Goal: Book appointment/travel/reservation

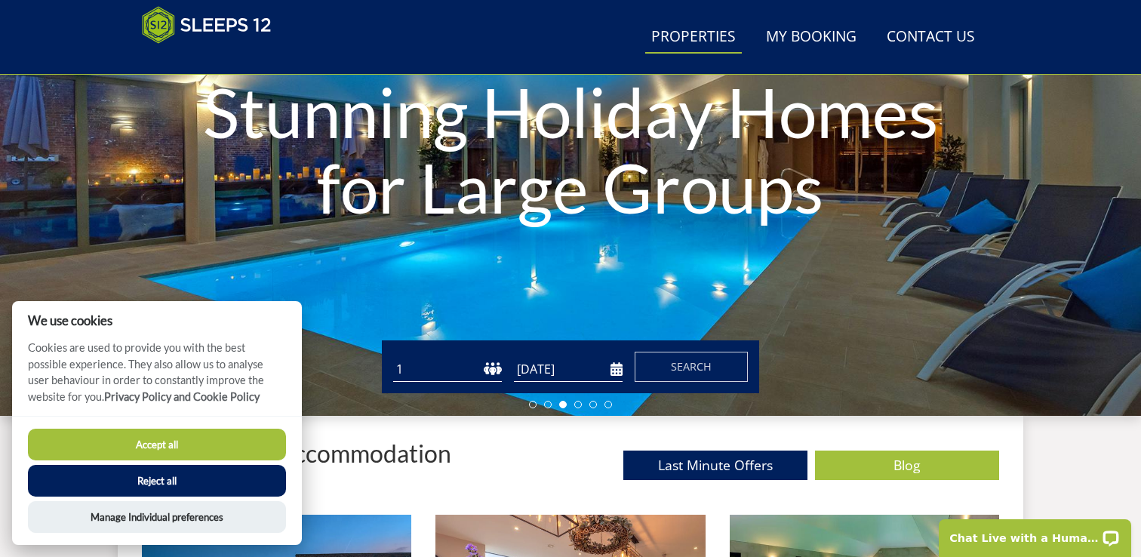
scroll to position [234, 0]
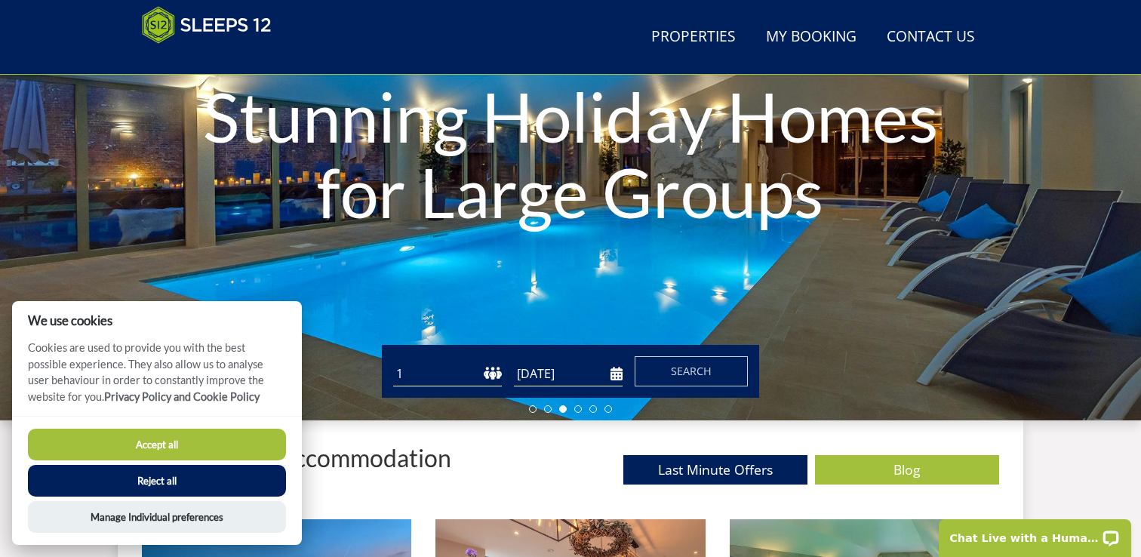
click at [491, 369] on select "1 2 3 4 5 6 7 8 9 10 11 12 13 14 15 16 17 18 19 20 21 22 23 24 25 26 27 28 29 3…" at bounding box center [447, 373] width 109 height 25
select select "21"
click at [393, 361] on select "1 2 3 4 5 6 7 8 9 10 11 12 13 14 15 16 17 18 19 20 21 22 23 24 25 26 27 28 29 3…" at bounding box center [447, 373] width 109 height 25
click at [557, 375] on input "[DATE]" at bounding box center [568, 373] width 109 height 25
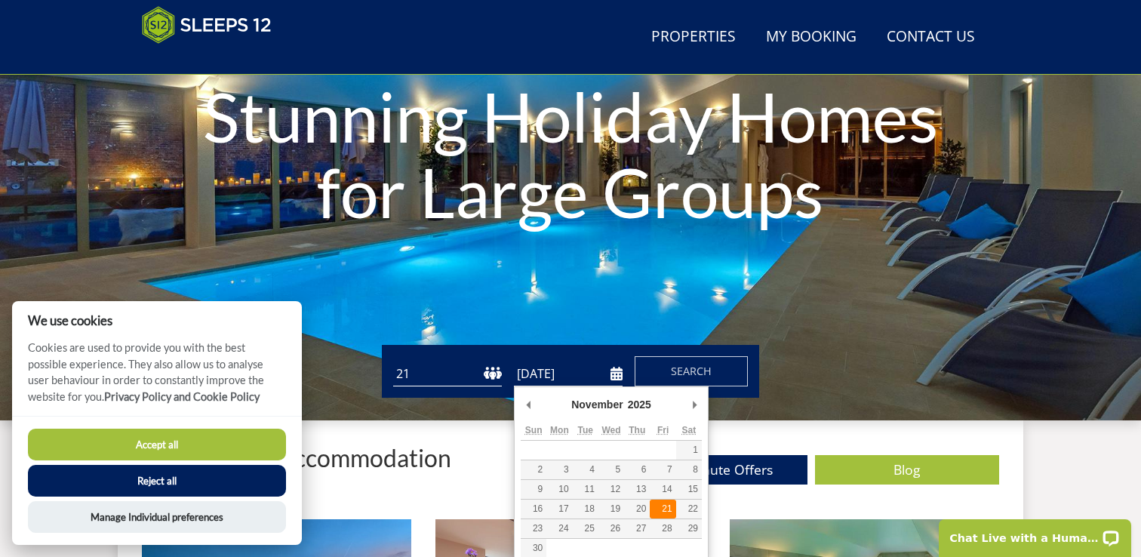
type input "[DATE]"
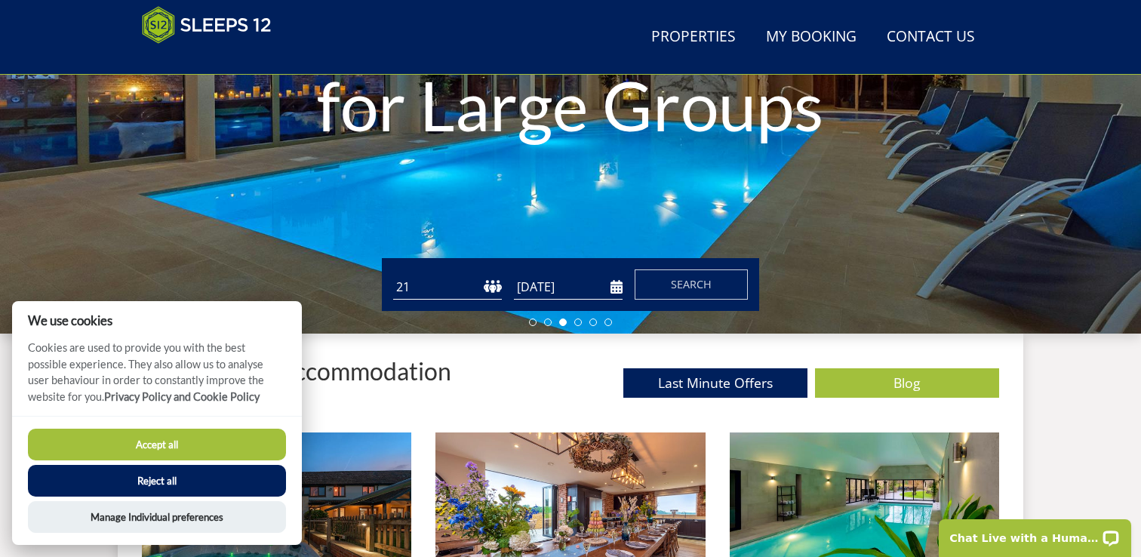
scroll to position [332, 0]
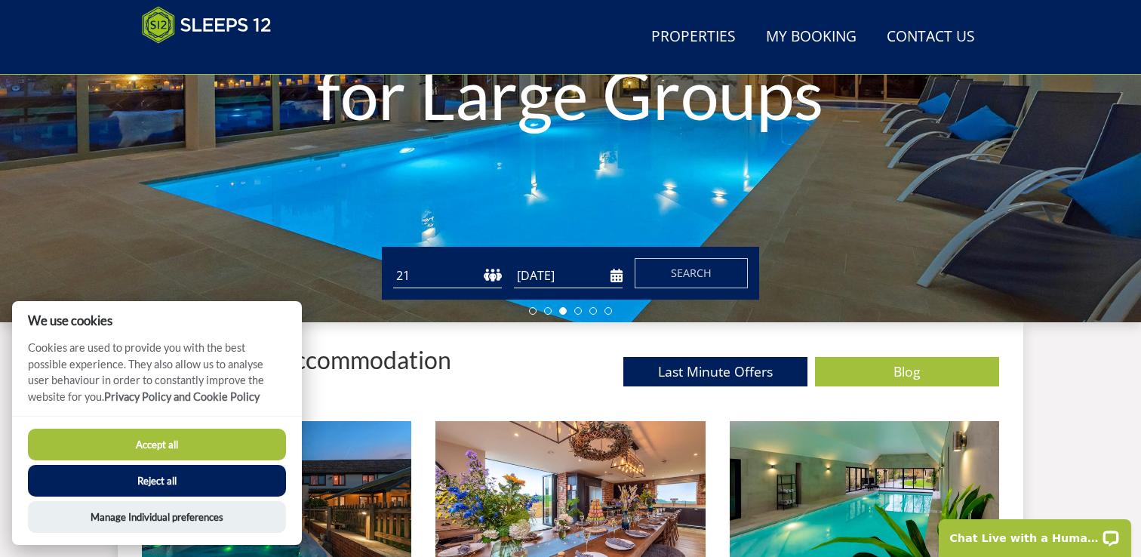
click at [612, 275] on input "[DATE]" at bounding box center [568, 275] width 109 height 25
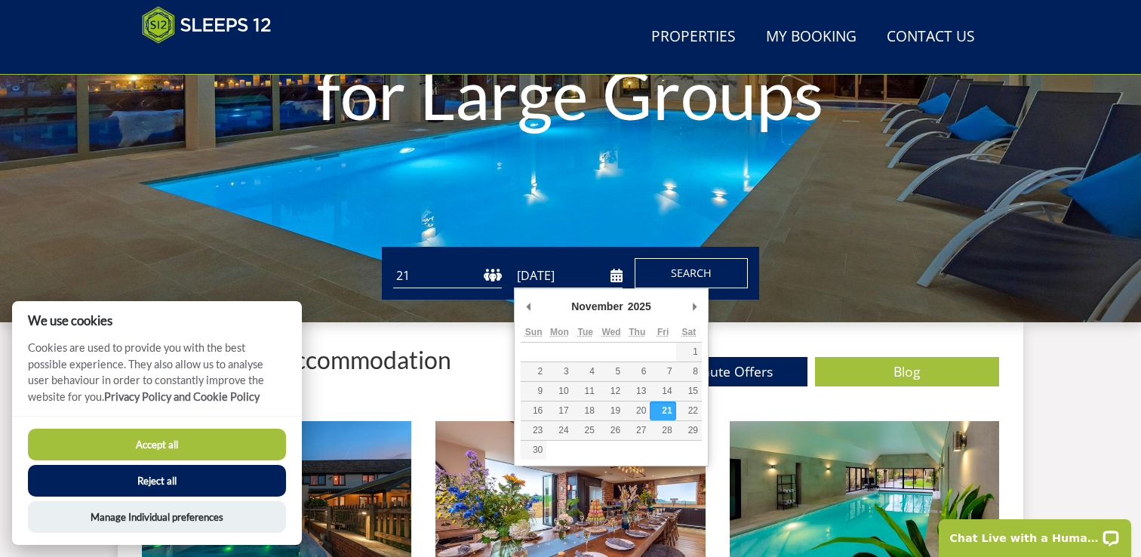
click at [690, 272] on span "Search" at bounding box center [691, 273] width 41 height 14
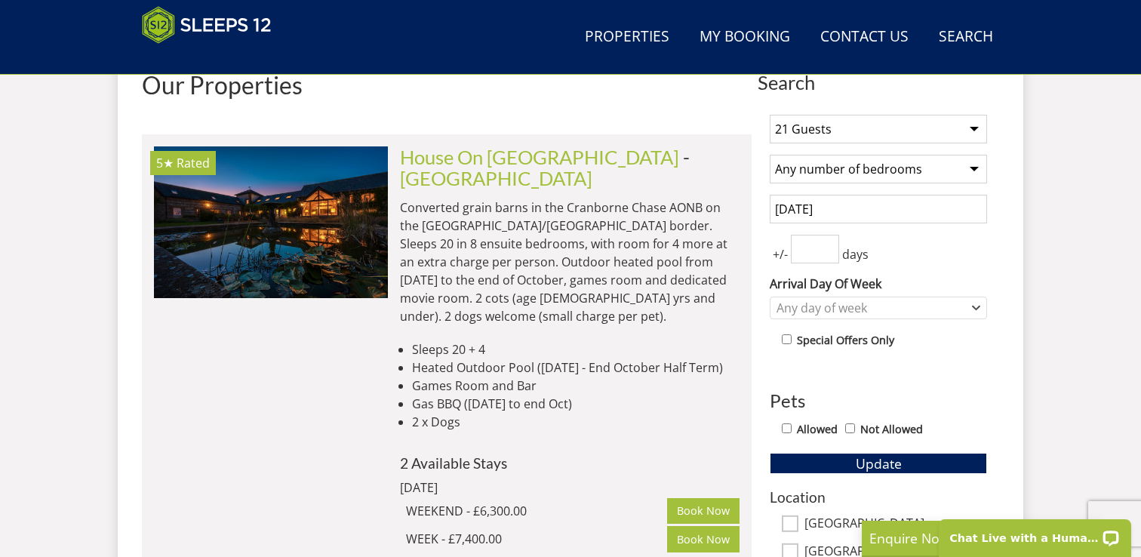
scroll to position [618, 0]
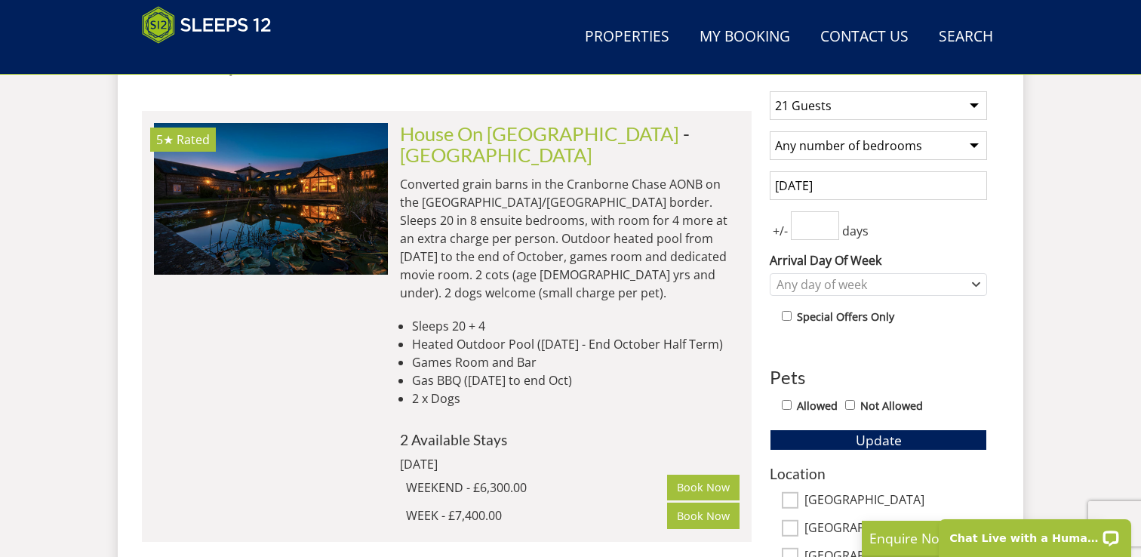
click at [899, 149] on select "Any number of bedrooms 4 Bedrooms 5 Bedrooms 6 Bedrooms 7 Bedrooms 8 Bedrooms 9…" at bounding box center [877, 145] width 217 height 29
click at [974, 147] on select "Any number of bedrooms 4 Bedrooms 5 Bedrooms 6 Bedrooms 7 Bedrooms 8 Bedrooms 9…" at bounding box center [877, 145] width 217 height 29
select select "11"
click at [769, 131] on select "Any number of bedrooms 4 Bedrooms 5 Bedrooms 6 Bedrooms 7 Bedrooms 8 Bedrooms 9…" at bounding box center [877, 145] width 217 height 29
click at [932, 190] on input "[DATE]" at bounding box center [877, 185] width 217 height 29
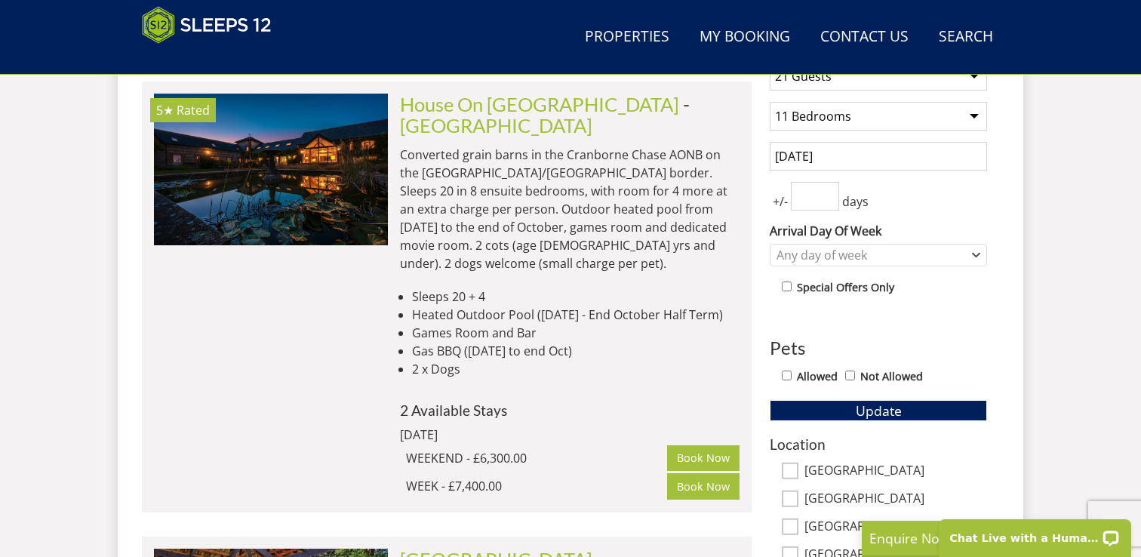
scroll to position [652, 0]
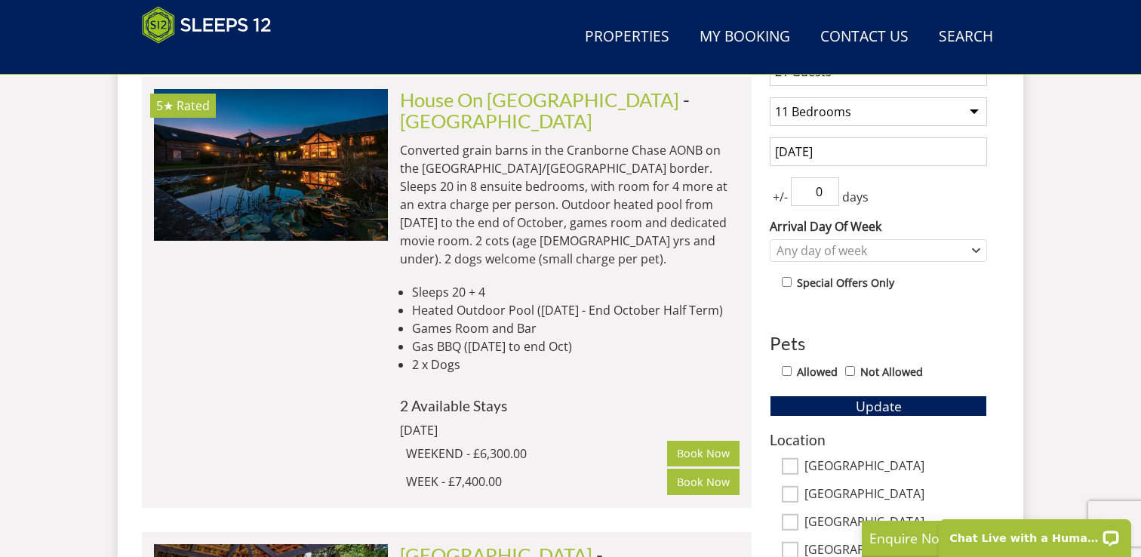
click at [828, 197] on input "0" at bounding box center [815, 191] width 48 height 29
click at [828, 186] on input "1" at bounding box center [815, 191] width 48 height 29
click at [828, 186] on input "2" at bounding box center [815, 191] width 48 height 29
click at [829, 196] on input "1" at bounding box center [815, 191] width 48 height 29
type input "0"
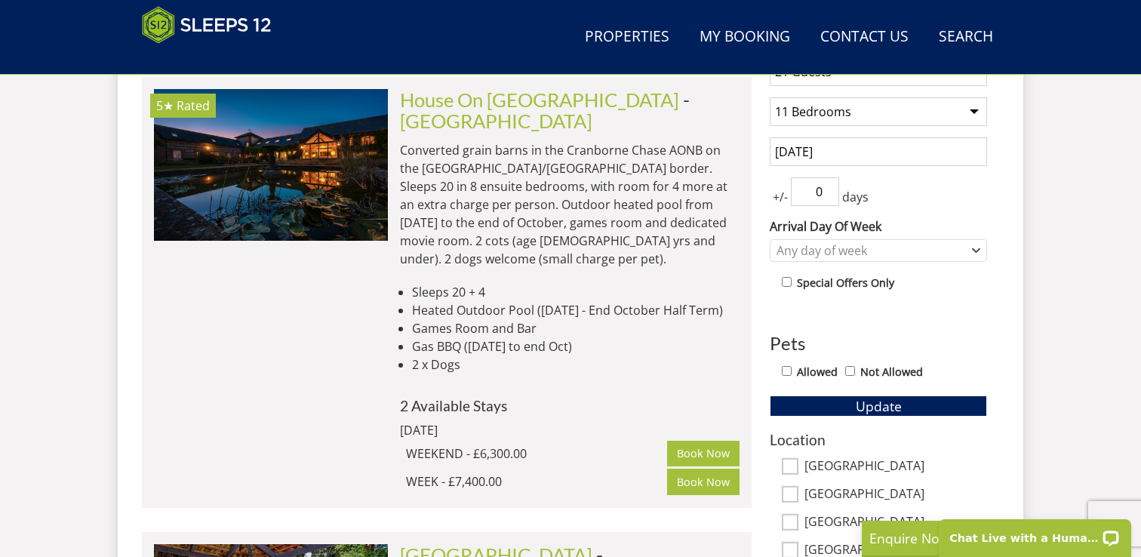
click at [829, 196] on input "0" at bounding box center [815, 191] width 48 height 29
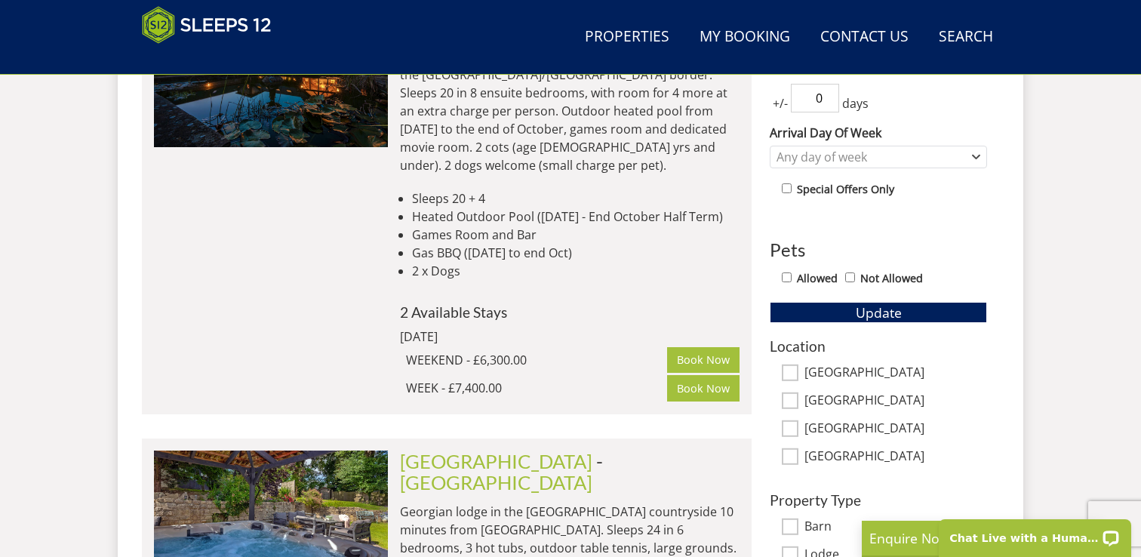
scroll to position [744, 0]
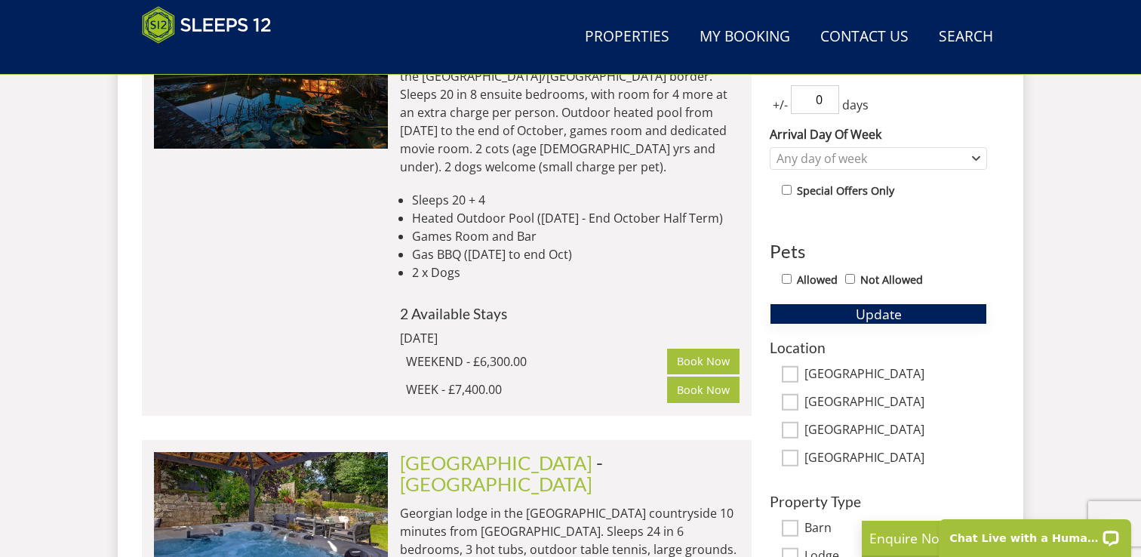
click at [856, 315] on span "Update" at bounding box center [879, 314] width 46 height 18
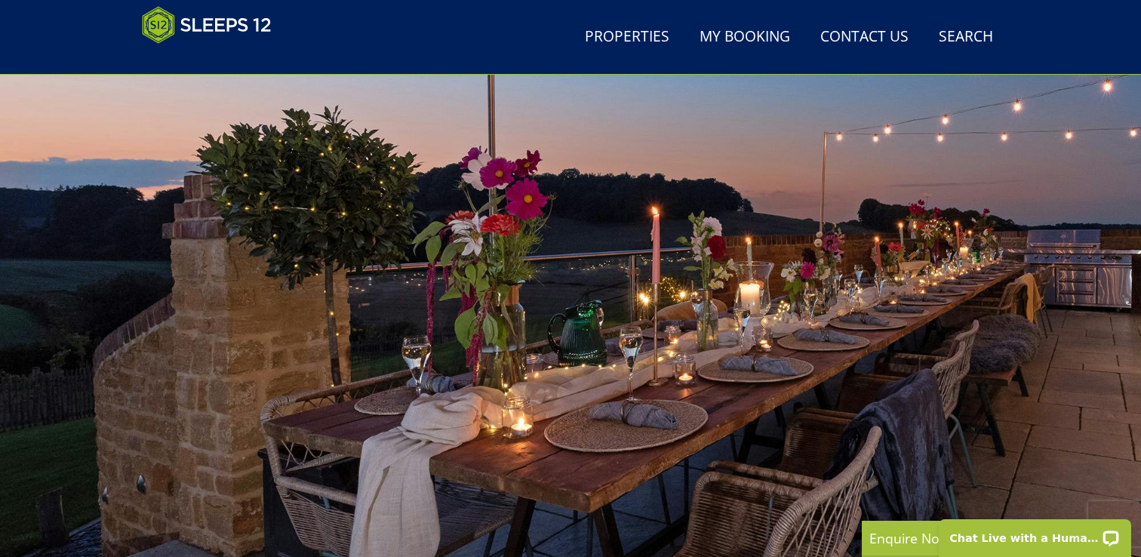
scroll to position [0, 0]
